Goal: Understand process/instructions

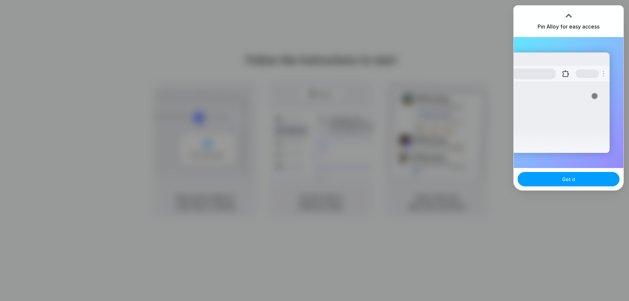
click at [573, 179] on span "Got it" at bounding box center [568, 179] width 13 height 7
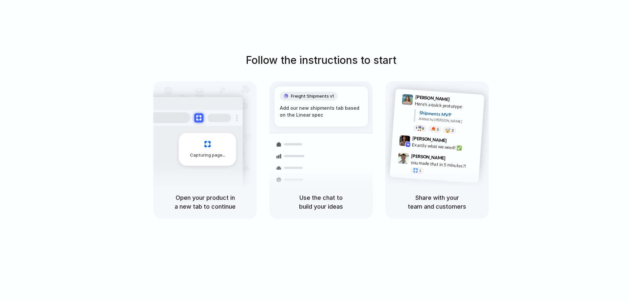
click at [370, 234] on div "Follow the instructions to start Capturing page Open your product in a new tab …" at bounding box center [321, 157] width 642 height 314
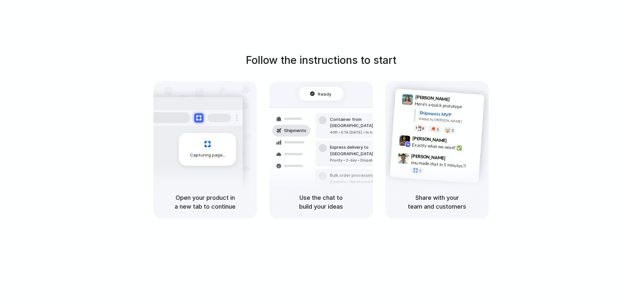
click at [348, 231] on div "Follow the instructions to start Capturing page Open your product in a new tab …" at bounding box center [321, 157] width 642 height 314
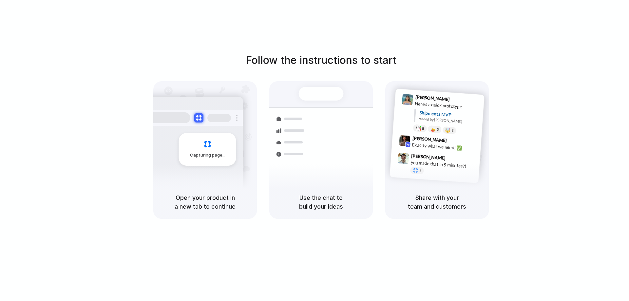
click at [458, 35] on div "Follow the instructions to start Capturing page Open your product in a new tab …" at bounding box center [321, 157] width 642 height 314
